Goal: Check status

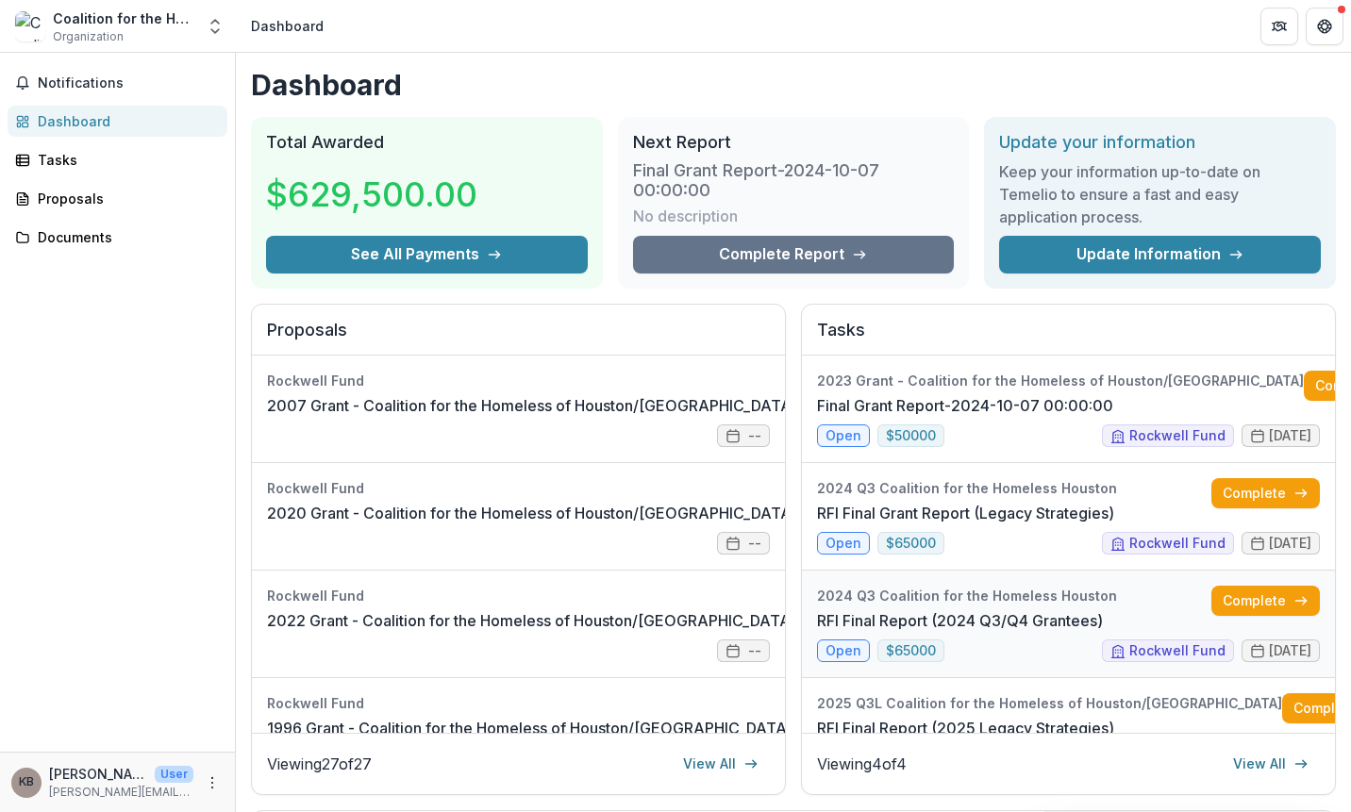
click at [1023, 632] on link "RFI Final Report (2024 Q3/Q4 Grantees)" at bounding box center [960, 620] width 286 height 23
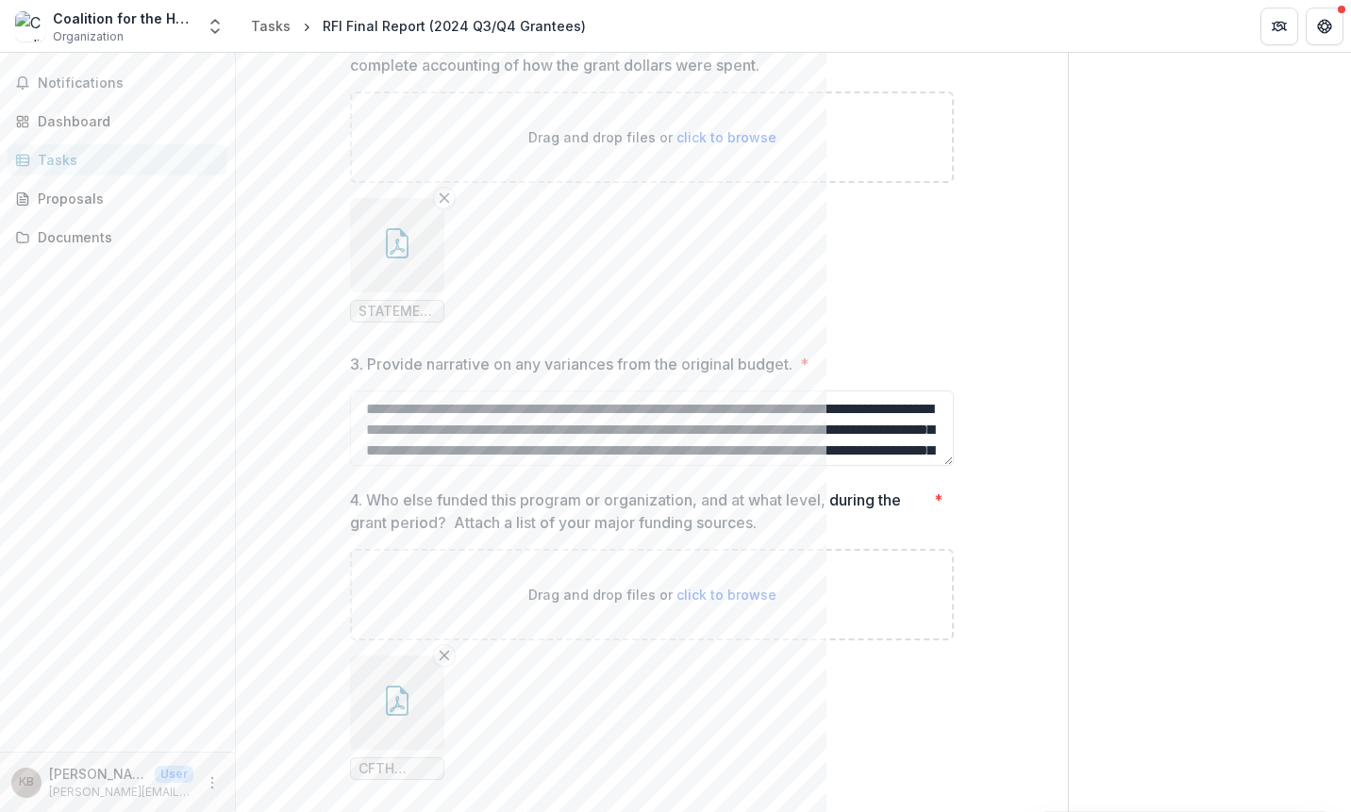
scroll to position [4814, 0]
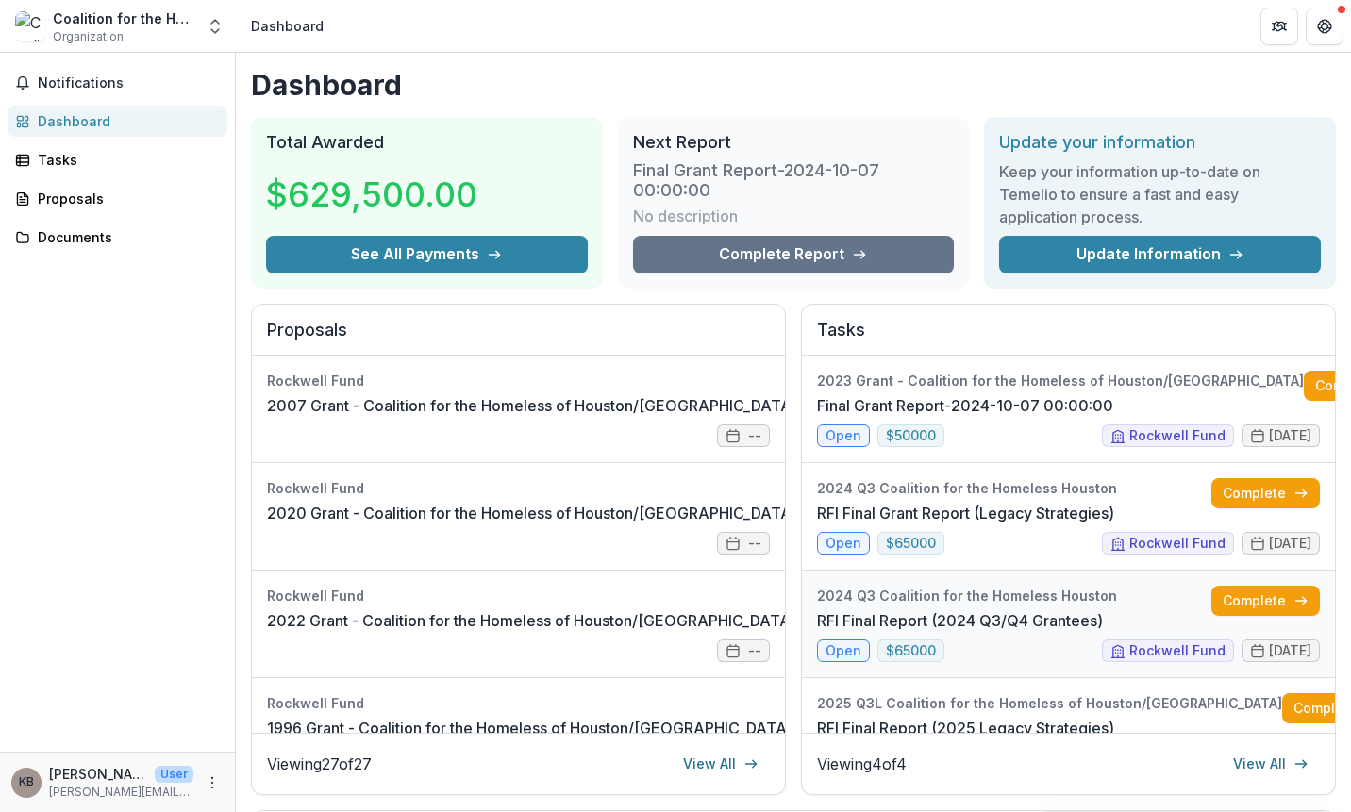
click at [995, 632] on link "RFI Final Report (2024 Q3/Q4 Grantees)" at bounding box center [960, 620] width 286 height 23
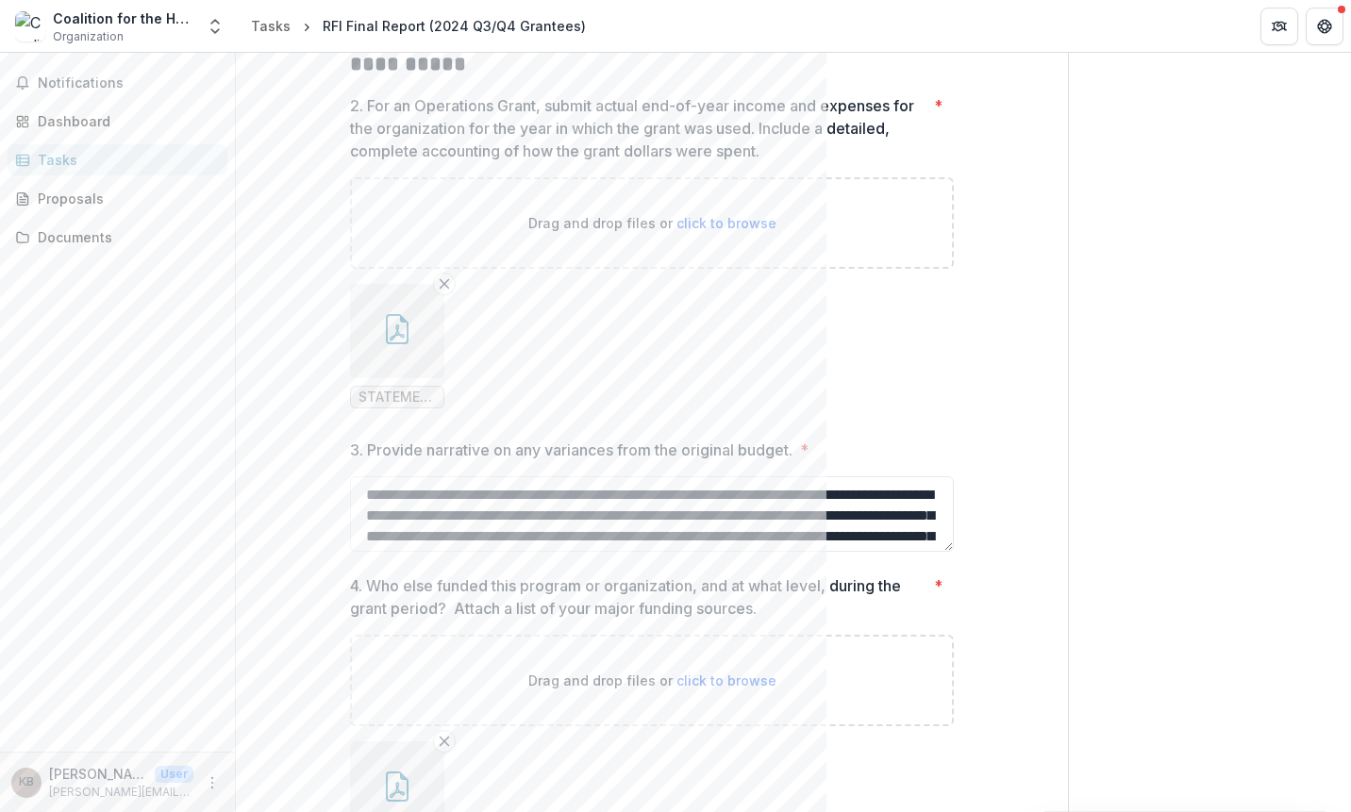
scroll to position [4436, 0]
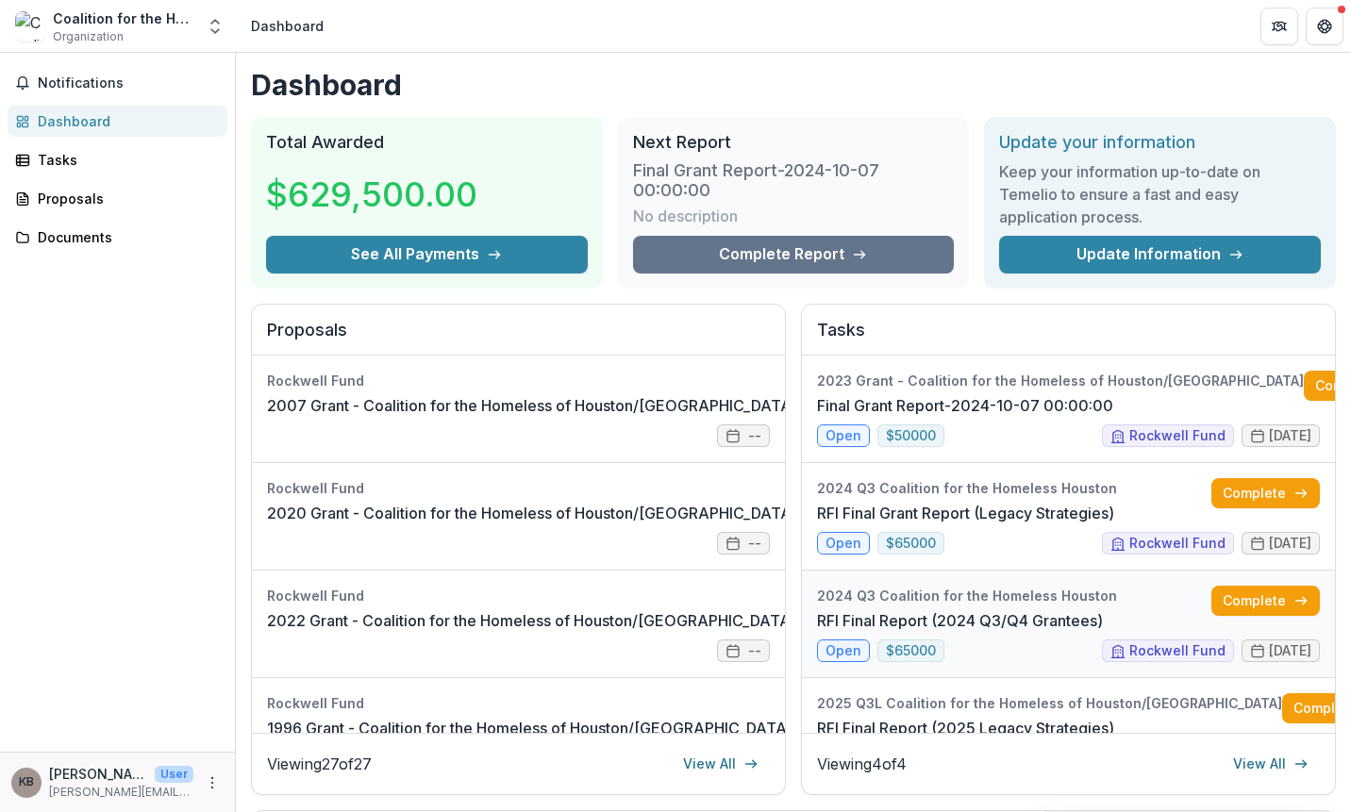
click at [998, 628] on link "RFI Final Report (2024 Q3/Q4 Grantees)" at bounding box center [960, 620] width 286 height 23
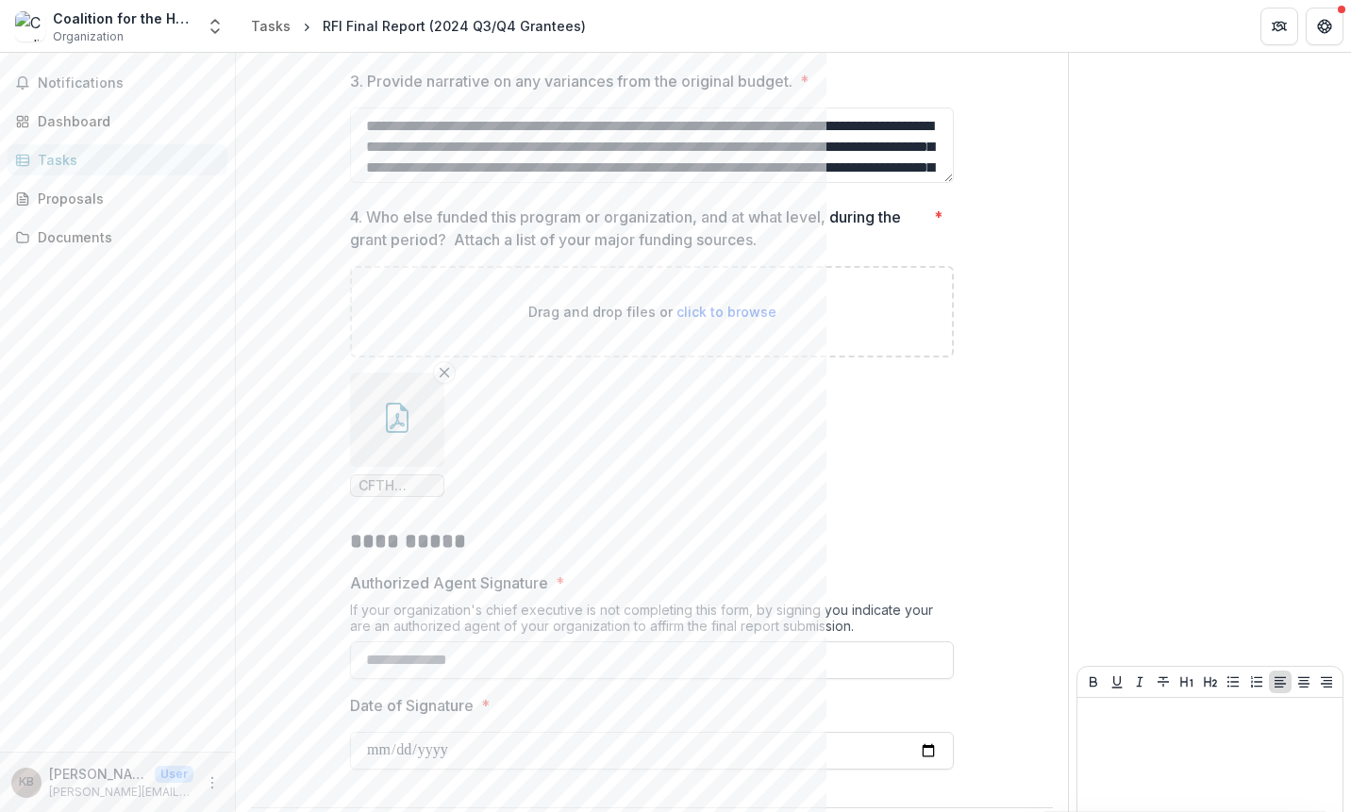
scroll to position [4814, 0]
click at [215, 782] on icon "More" at bounding box center [212, 782] width 15 height 15
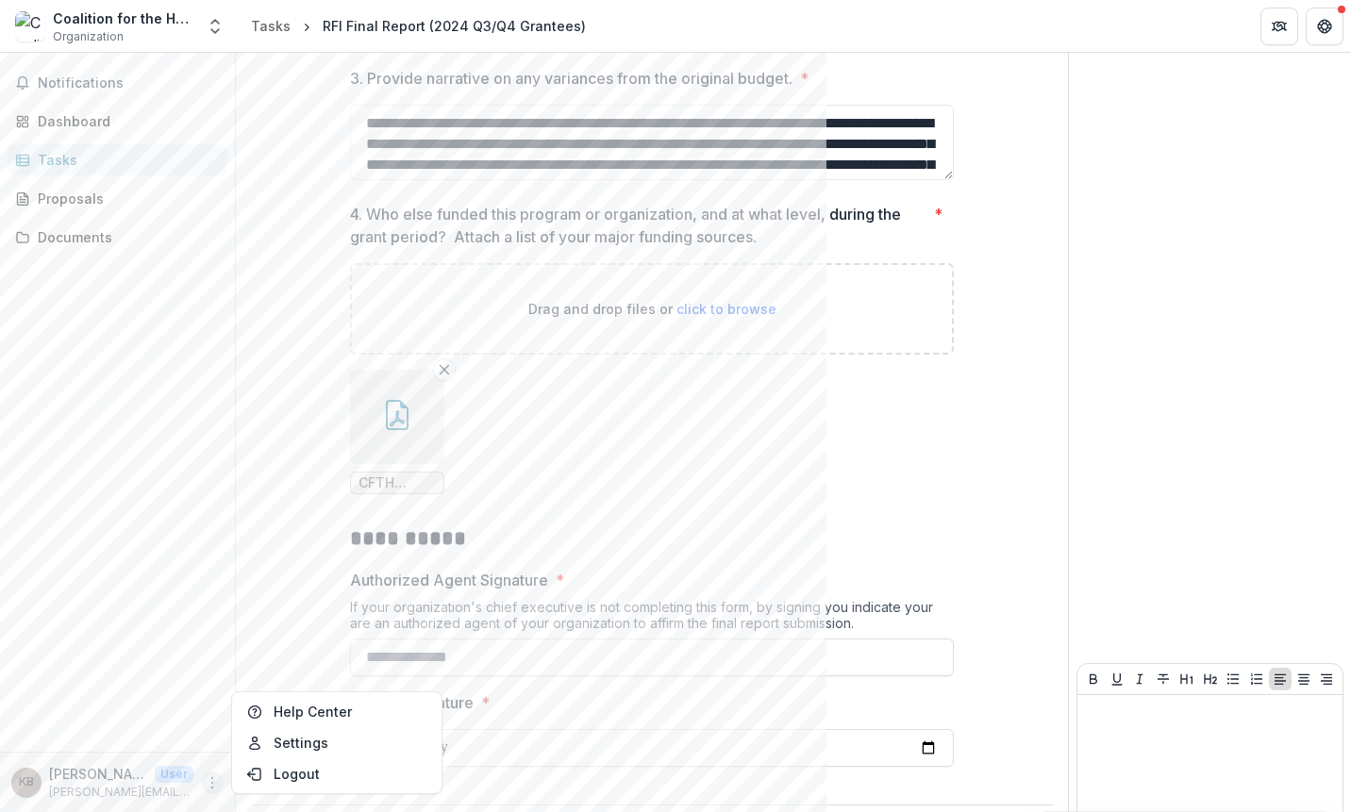
click at [215, 782] on icon "More" at bounding box center [212, 782] width 15 height 15
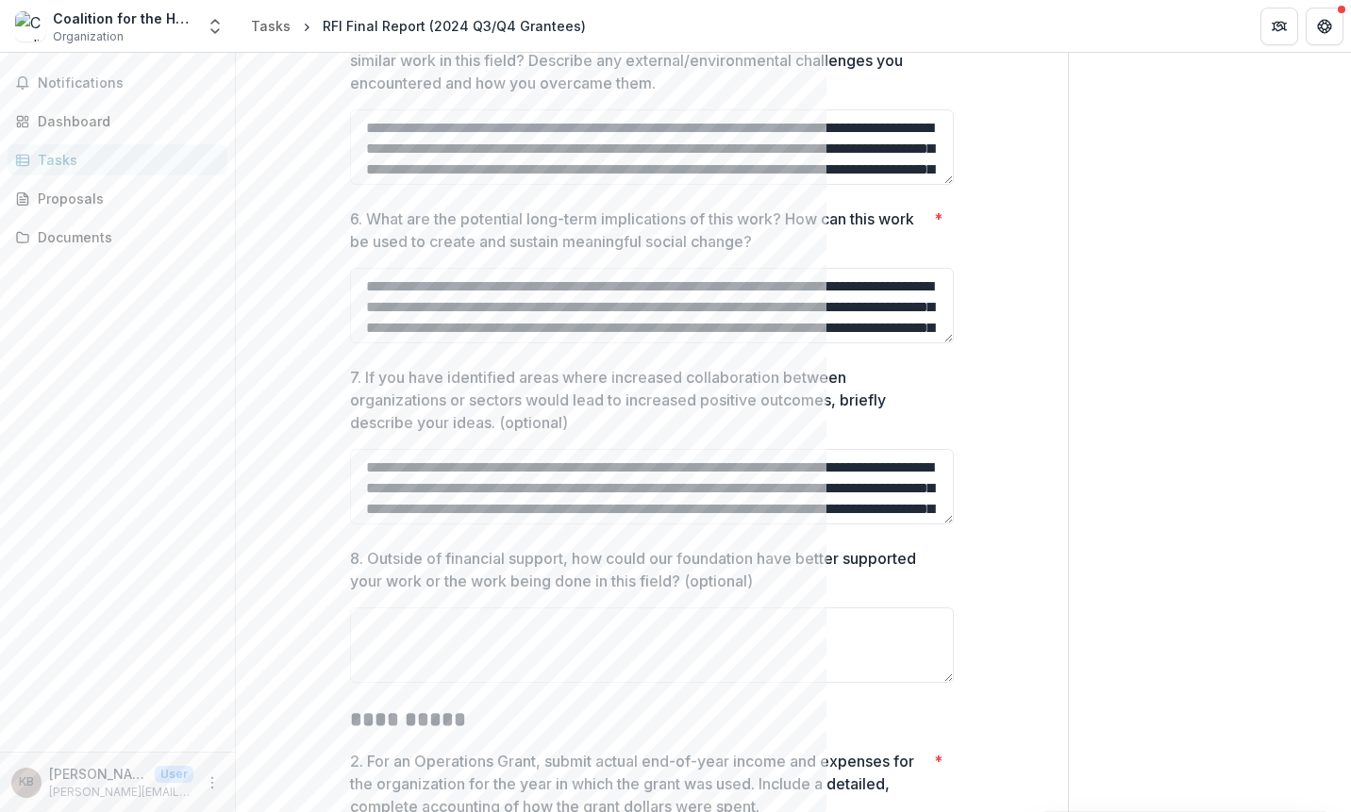
scroll to position [3776, 0]
